Goal: Information Seeking & Learning: Stay updated

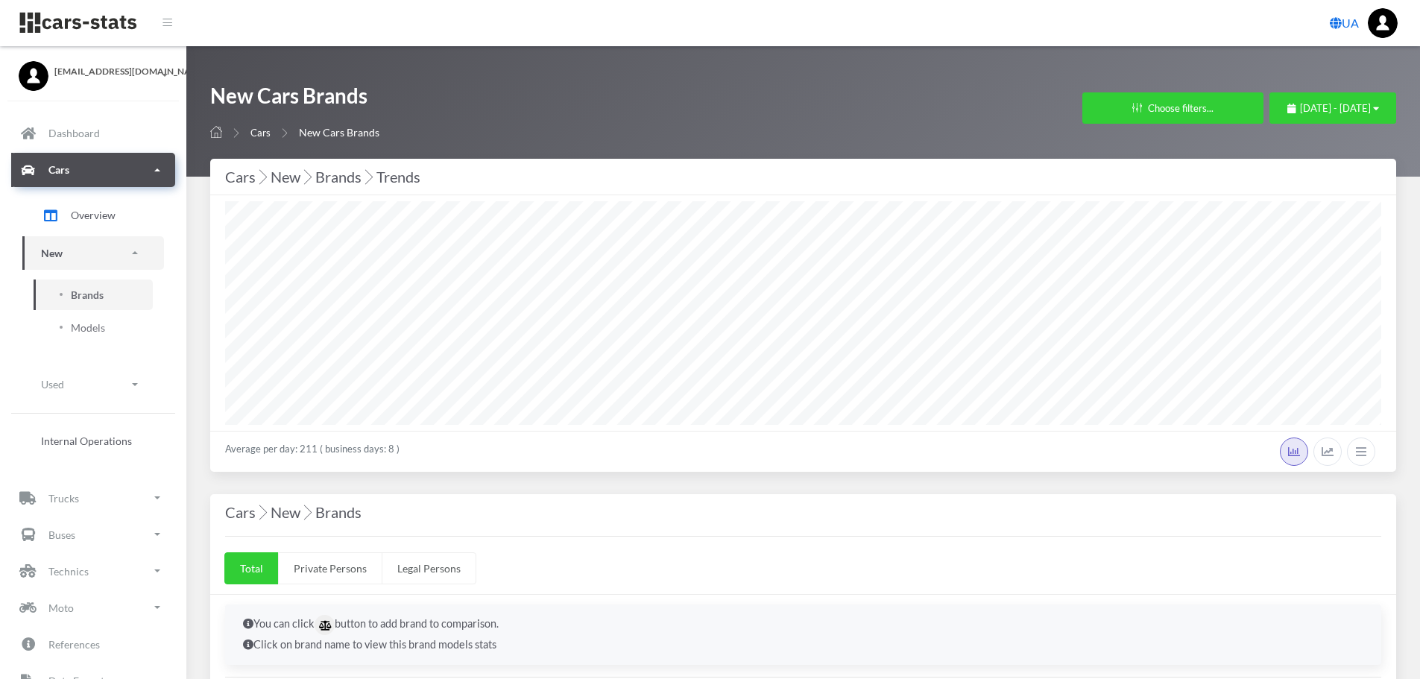
select select "25"
click at [104, 318] on link "Models" at bounding box center [93, 327] width 119 height 31
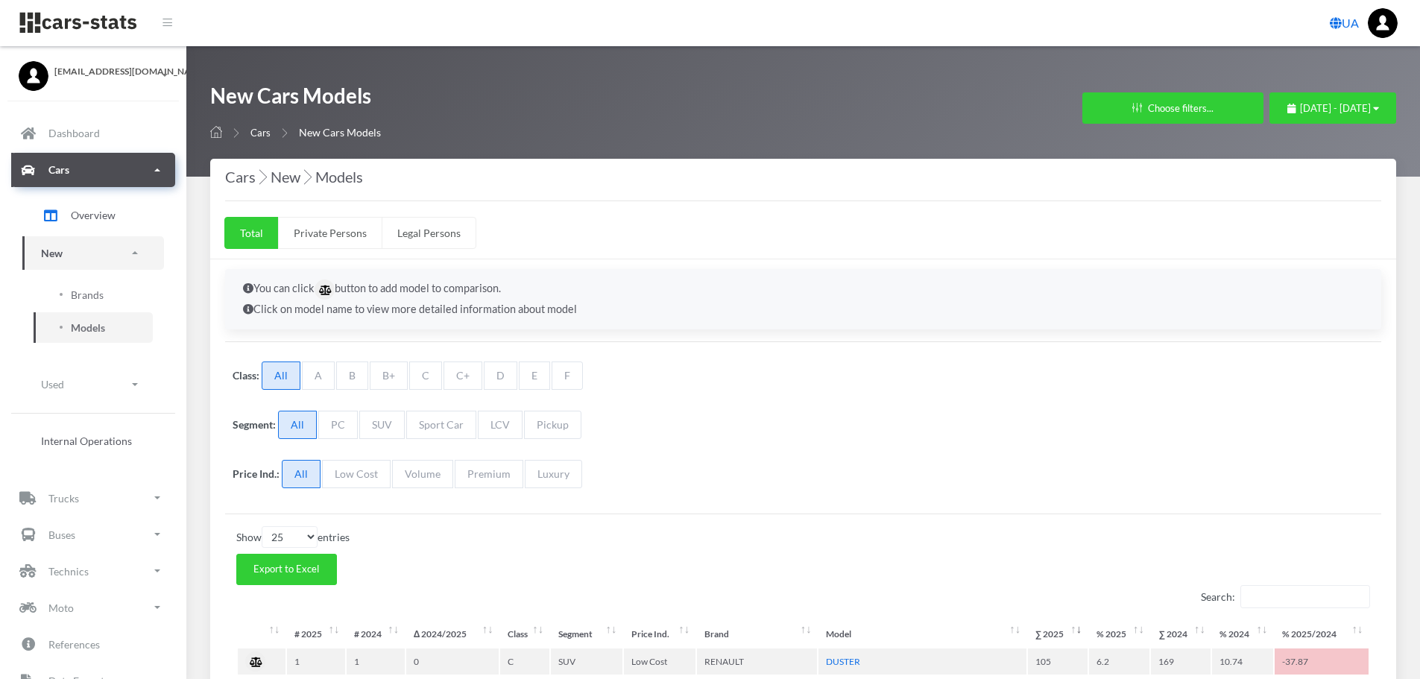
select select "25"
click at [94, 300] on span "Brands" at bounding box center [87, 295] width 33 height 16
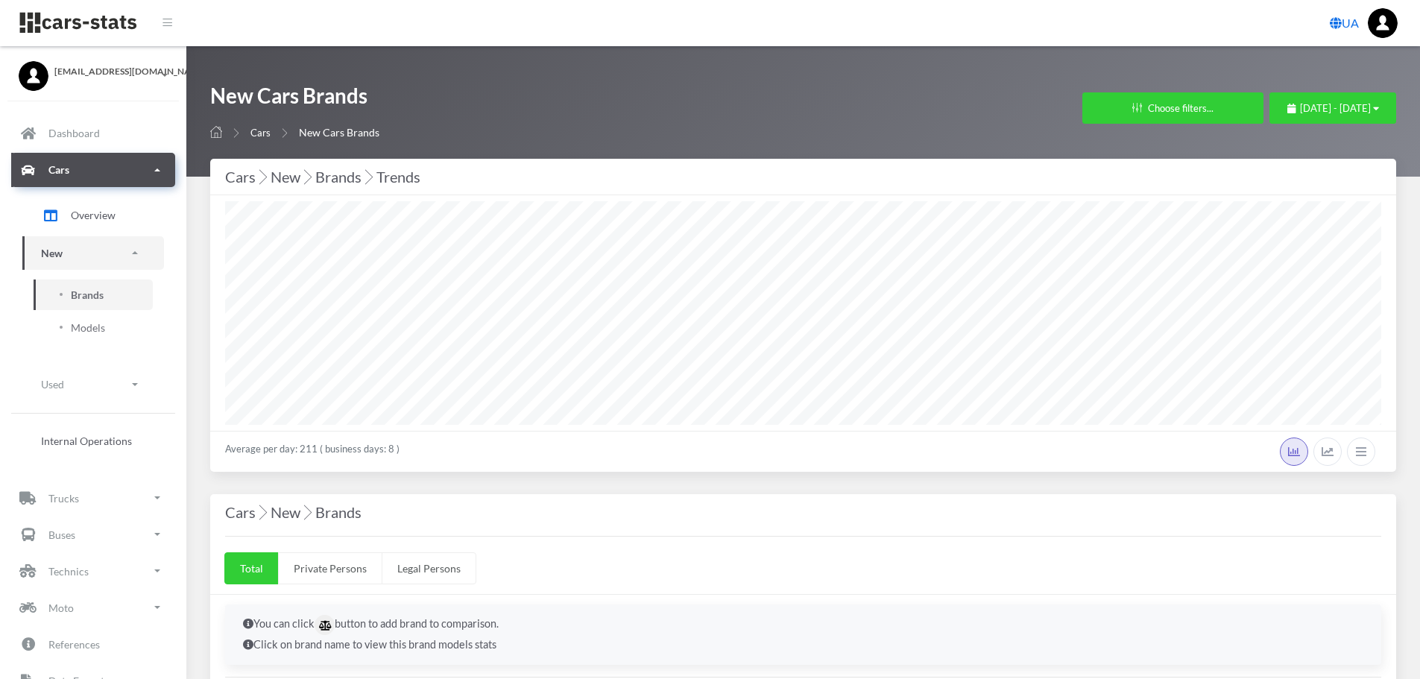
select select "25"
click at [1304, 107] on span "[DATE] - [DATE]" at bounding box center [1335, 108] width 71 height 12
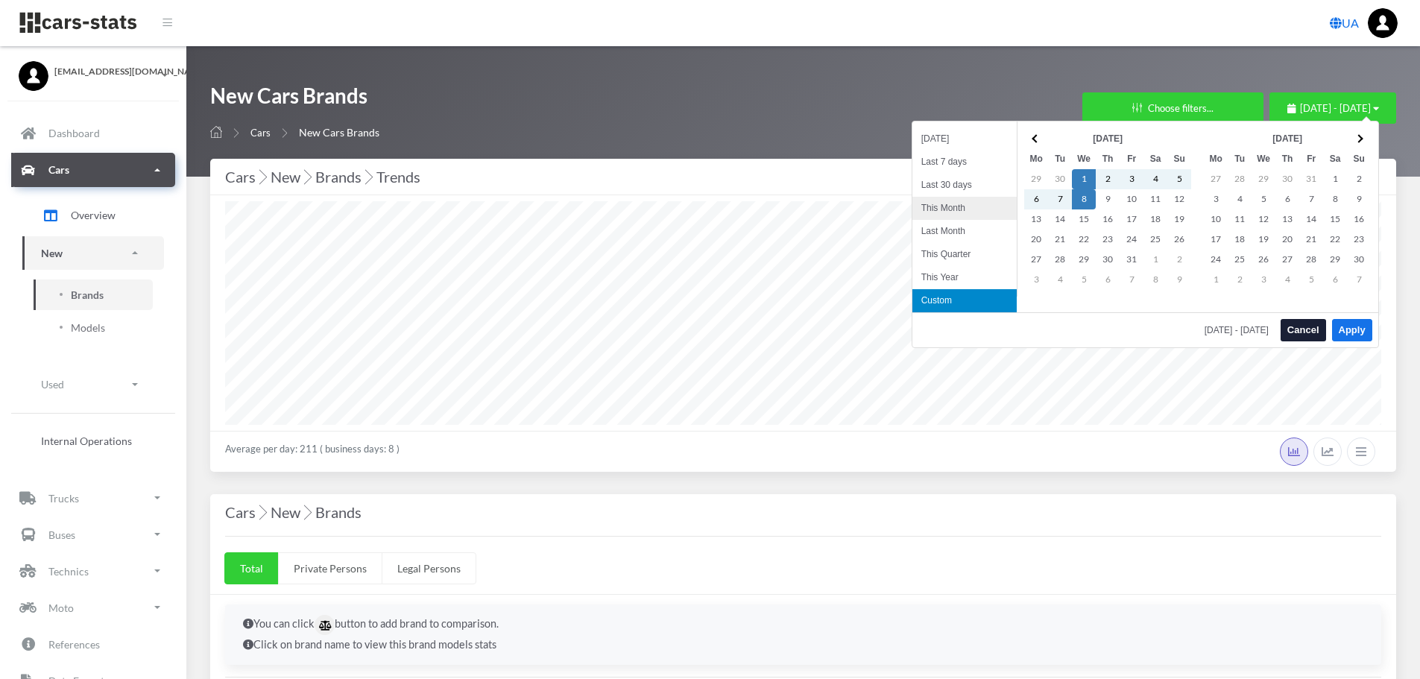
click at [949, 210] on li "This Month" at bounding box center [965, 208] width 104 height 23
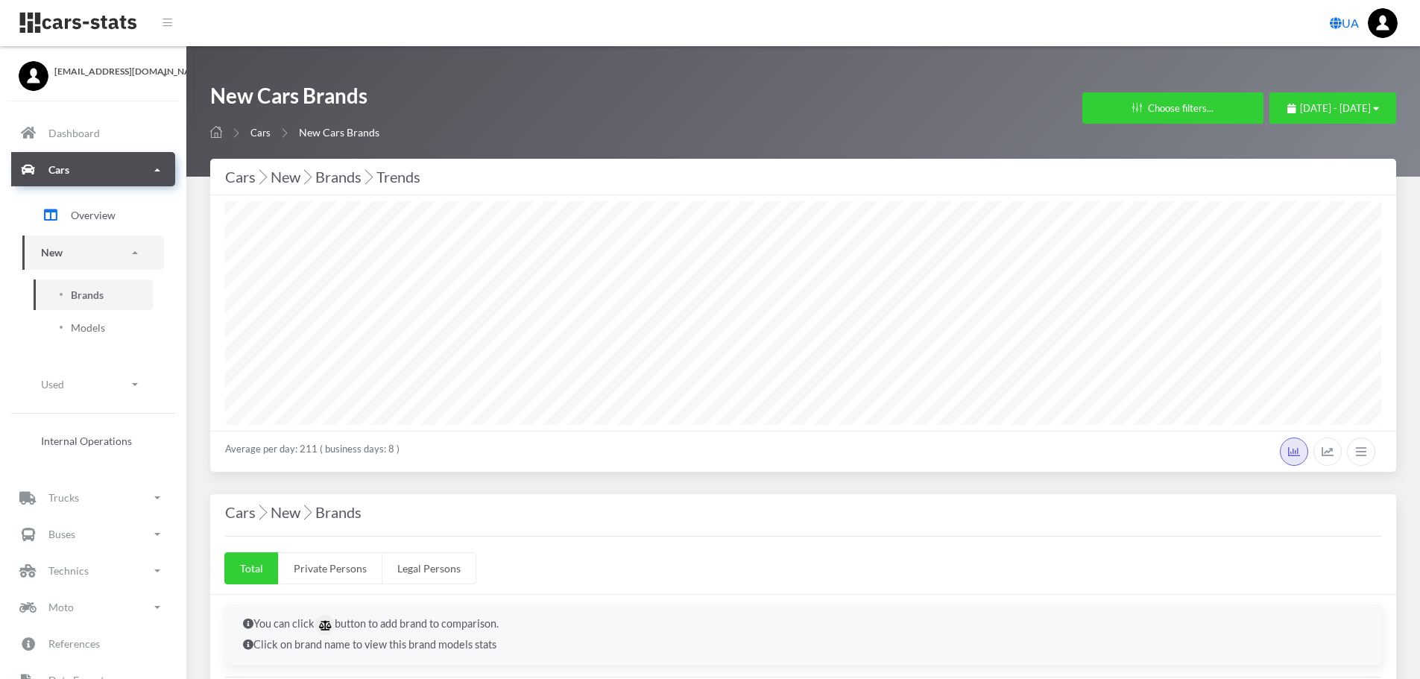
select select "25"
click at [1323, 113] on span "[DATE] - [DATE]" at bounding box center [1335, 108] width 71 height 12
click at [1334, 198] on li "This Month" at bounding box center [1326, 202] width 104 height 23
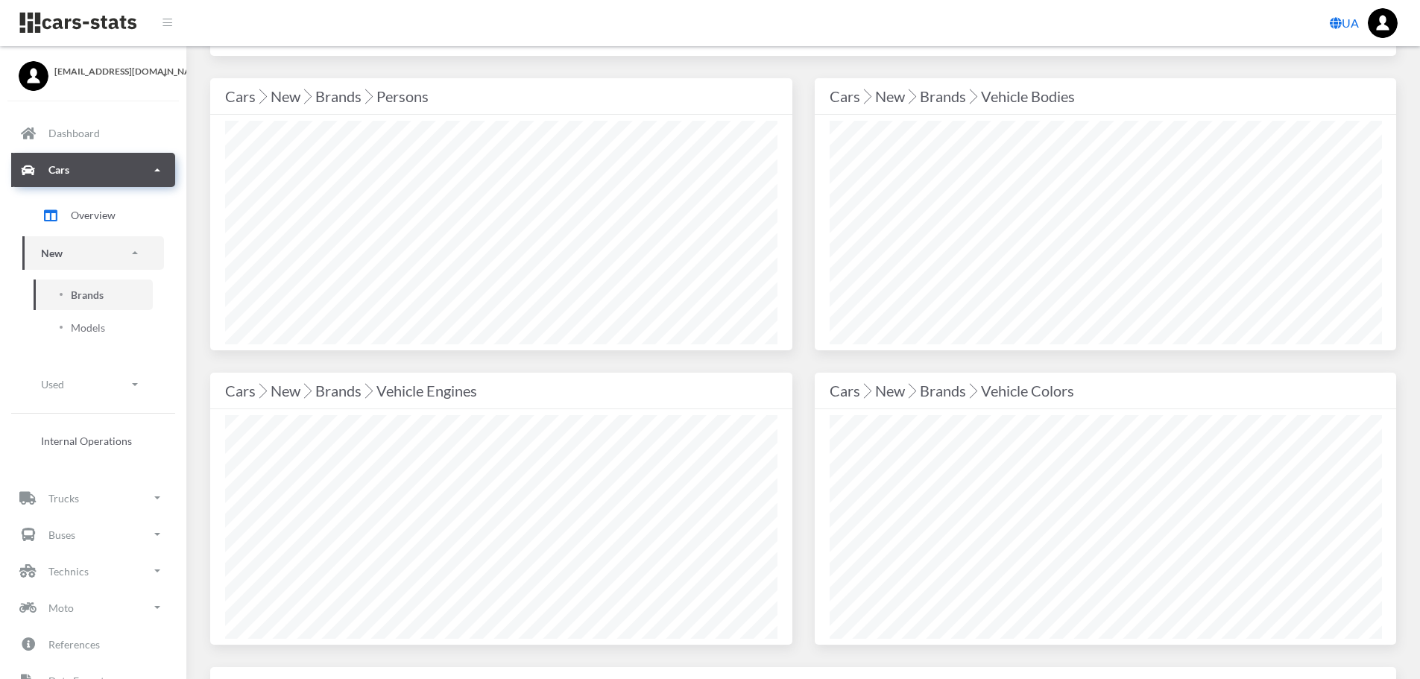
scroll to position [1640, 0]
